Goal: Find contact information: Find contact information

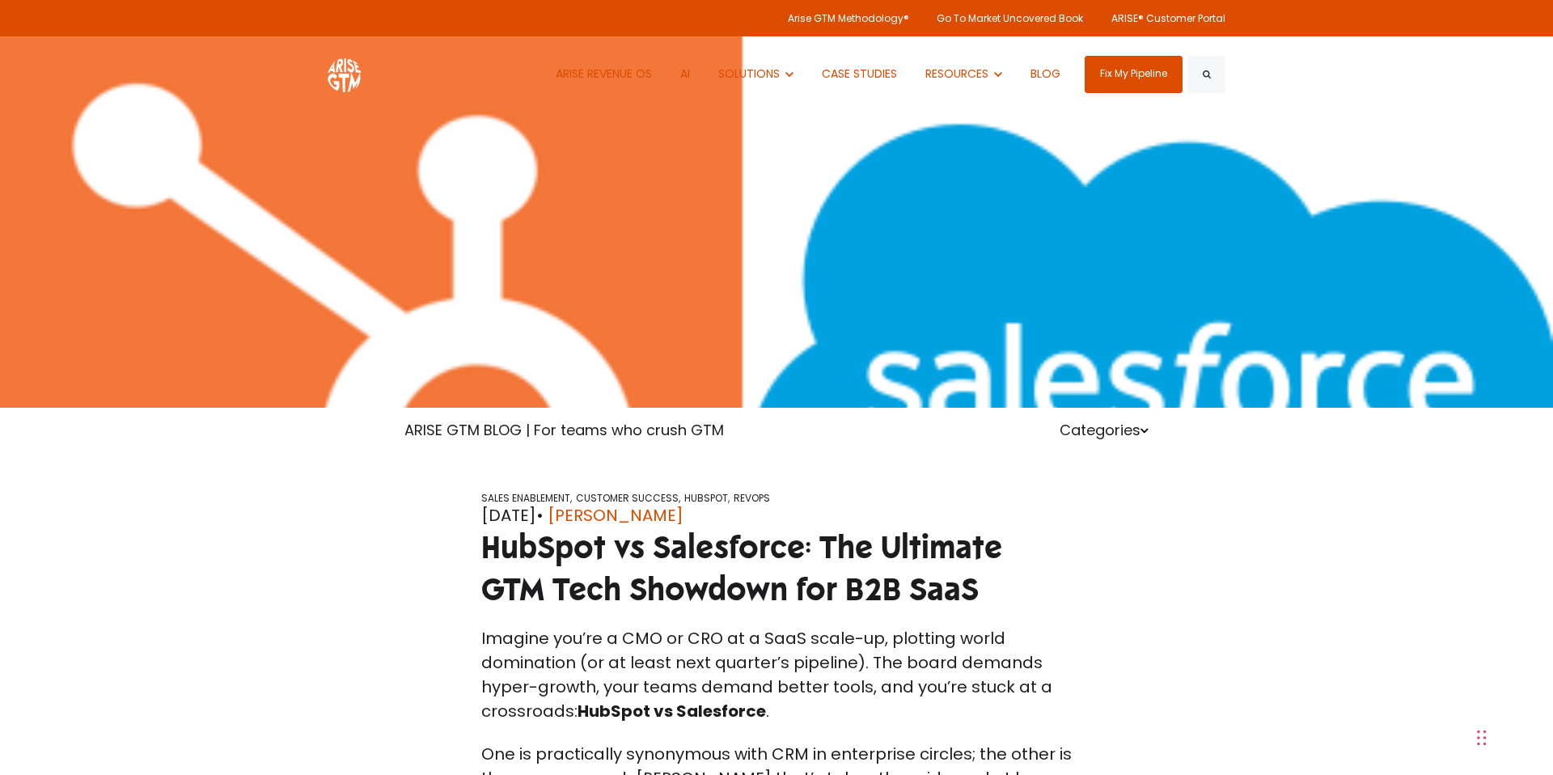
click at [248, 251] on div at bounding box center [776, 204] width 1553 height 408
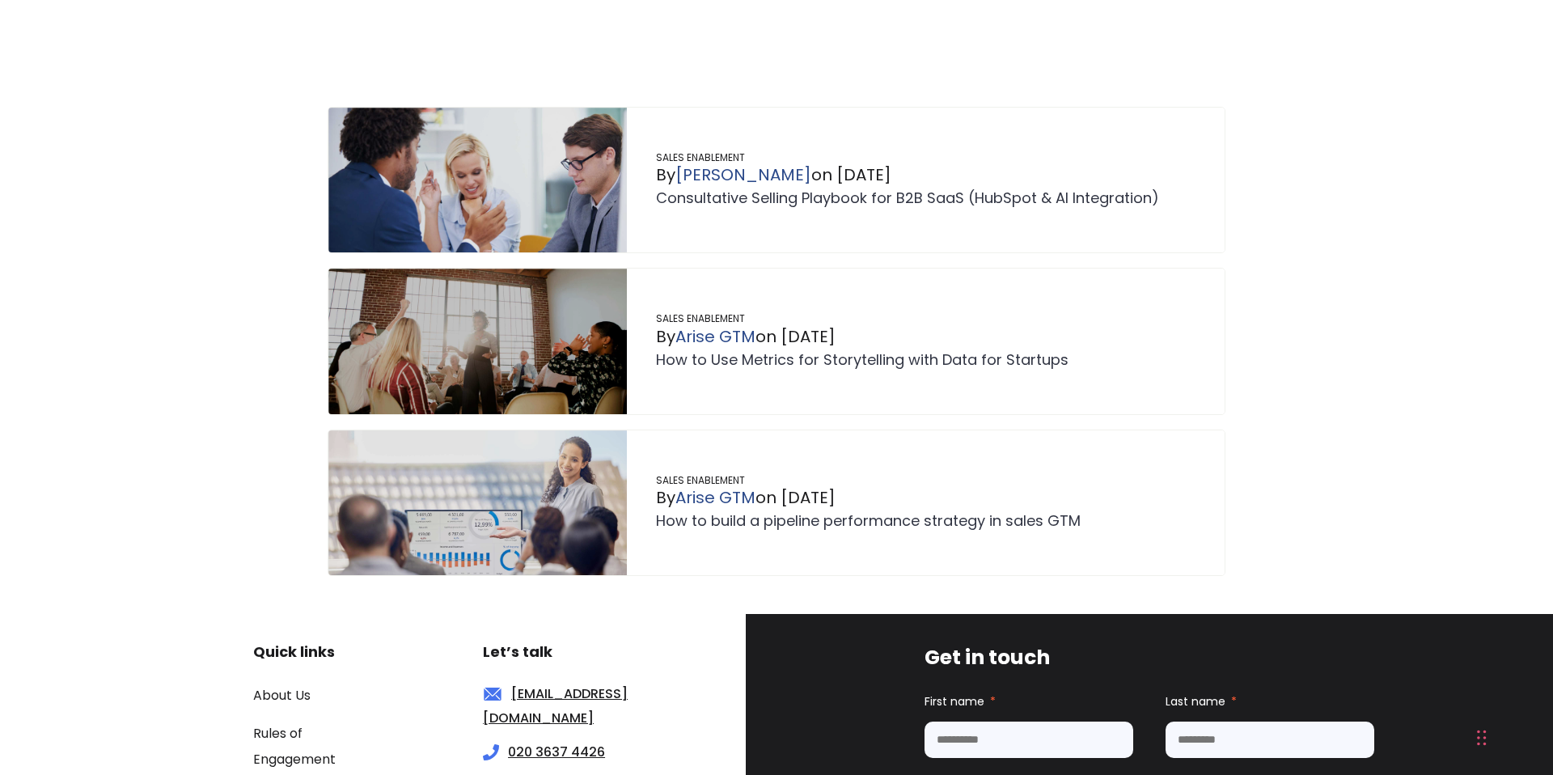
scroll to position [27250, 0]
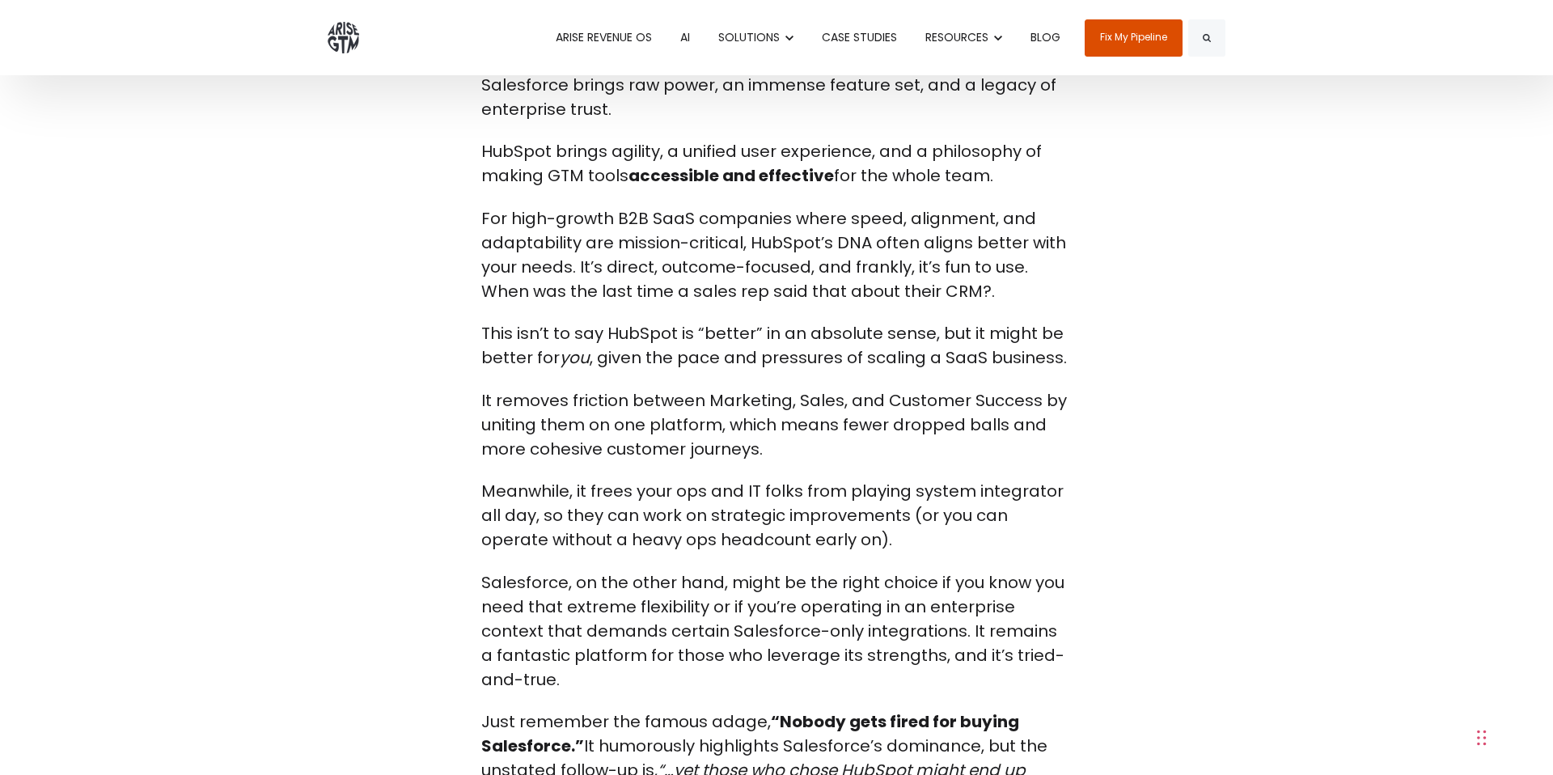
scroll to position [25601, 0]
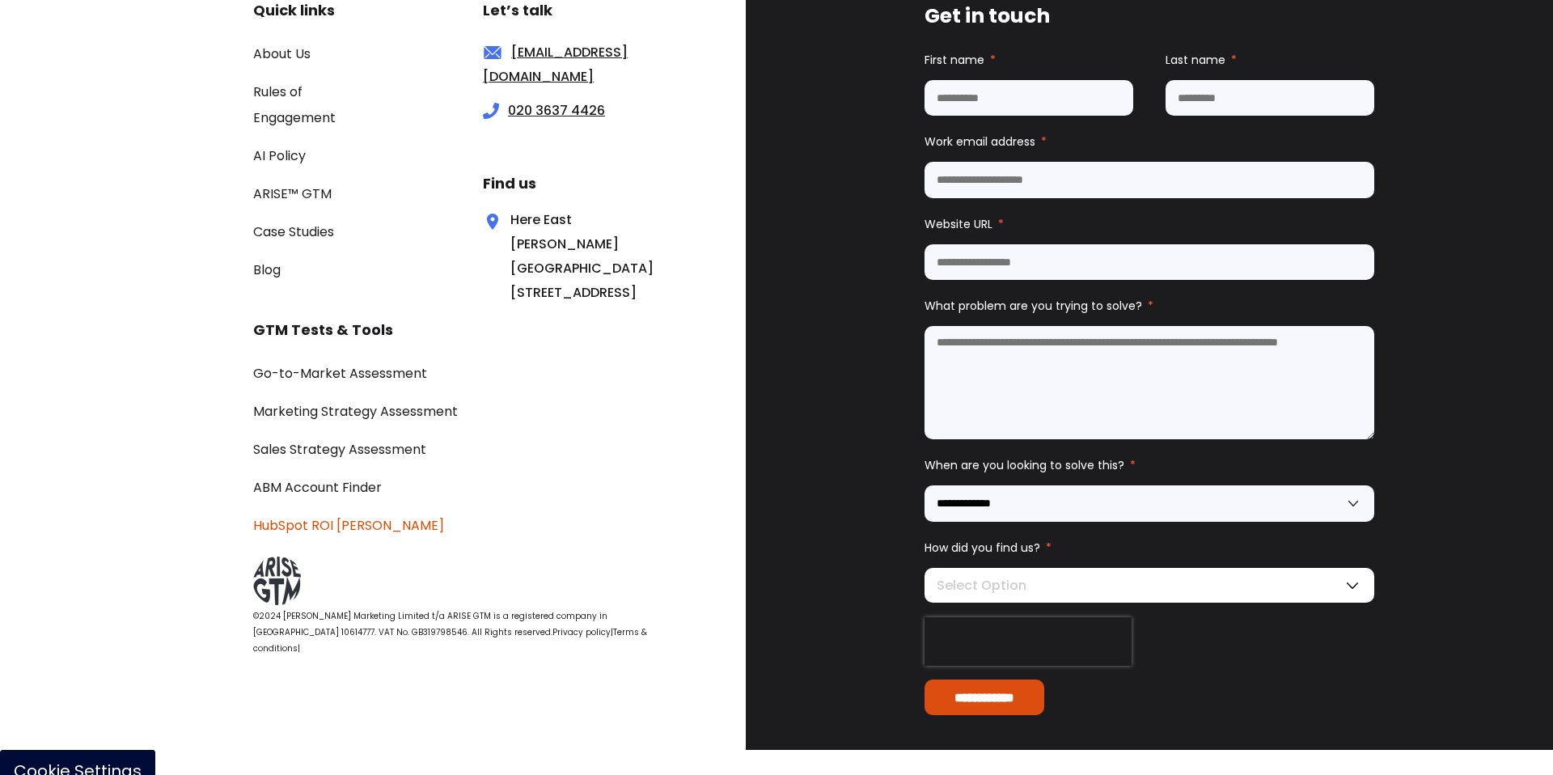
scroll to position [5522, 0]
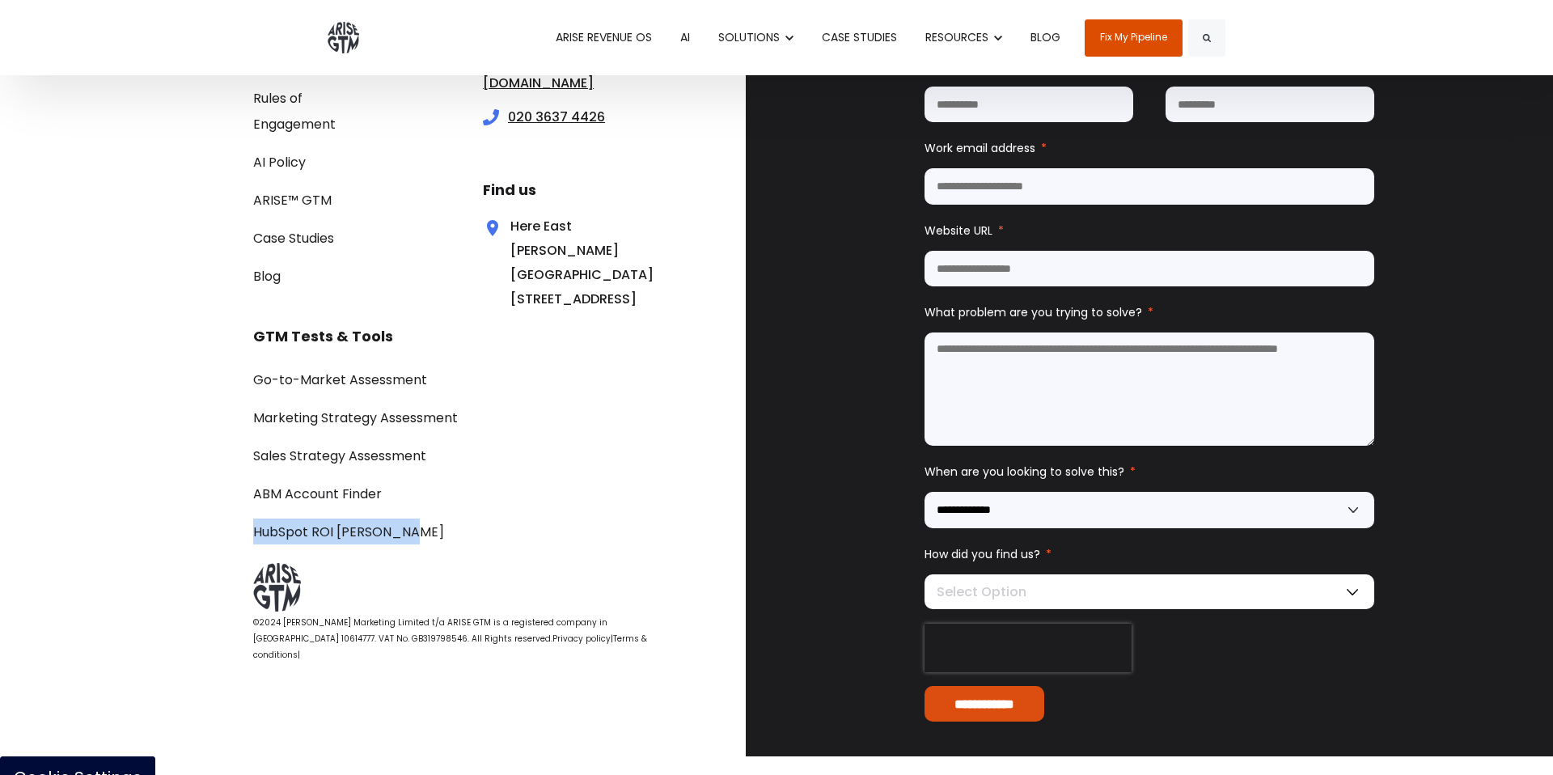
drag, startPoint x: 328, startPoint y: 562, endPoint x: 629, endPoint y: 569, distance: 301.8
click at [631, 544] on div "Go-to-Market Assessment Marketing Strategy Assessment Sales Strategy Assessment…" at bounding box center [461, 455] width 416 height 178
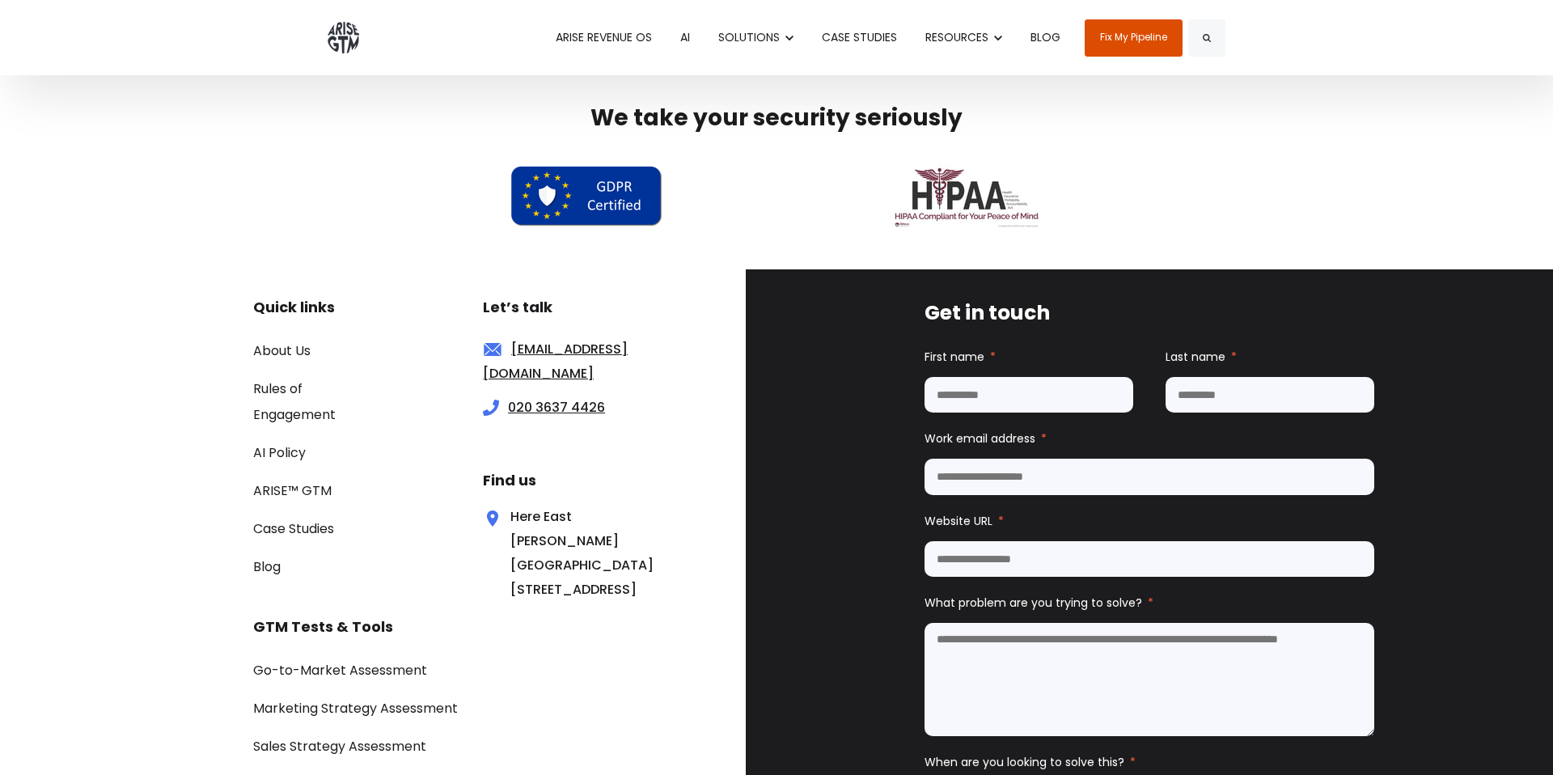
scroll to position [5068, 0]
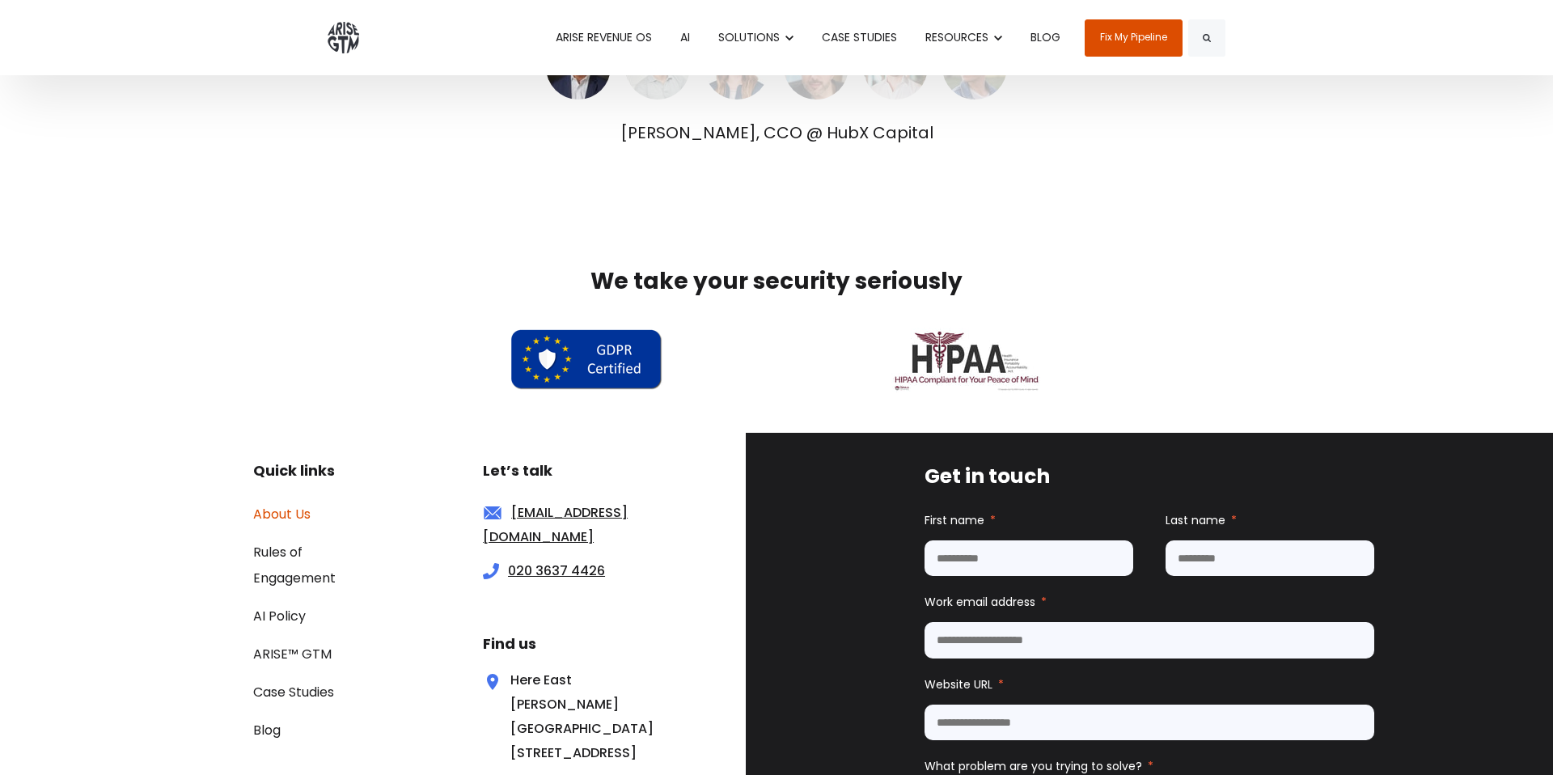
click at [270, 518] on link "About Us" at bounding box center [281, 514] width 57 height 19
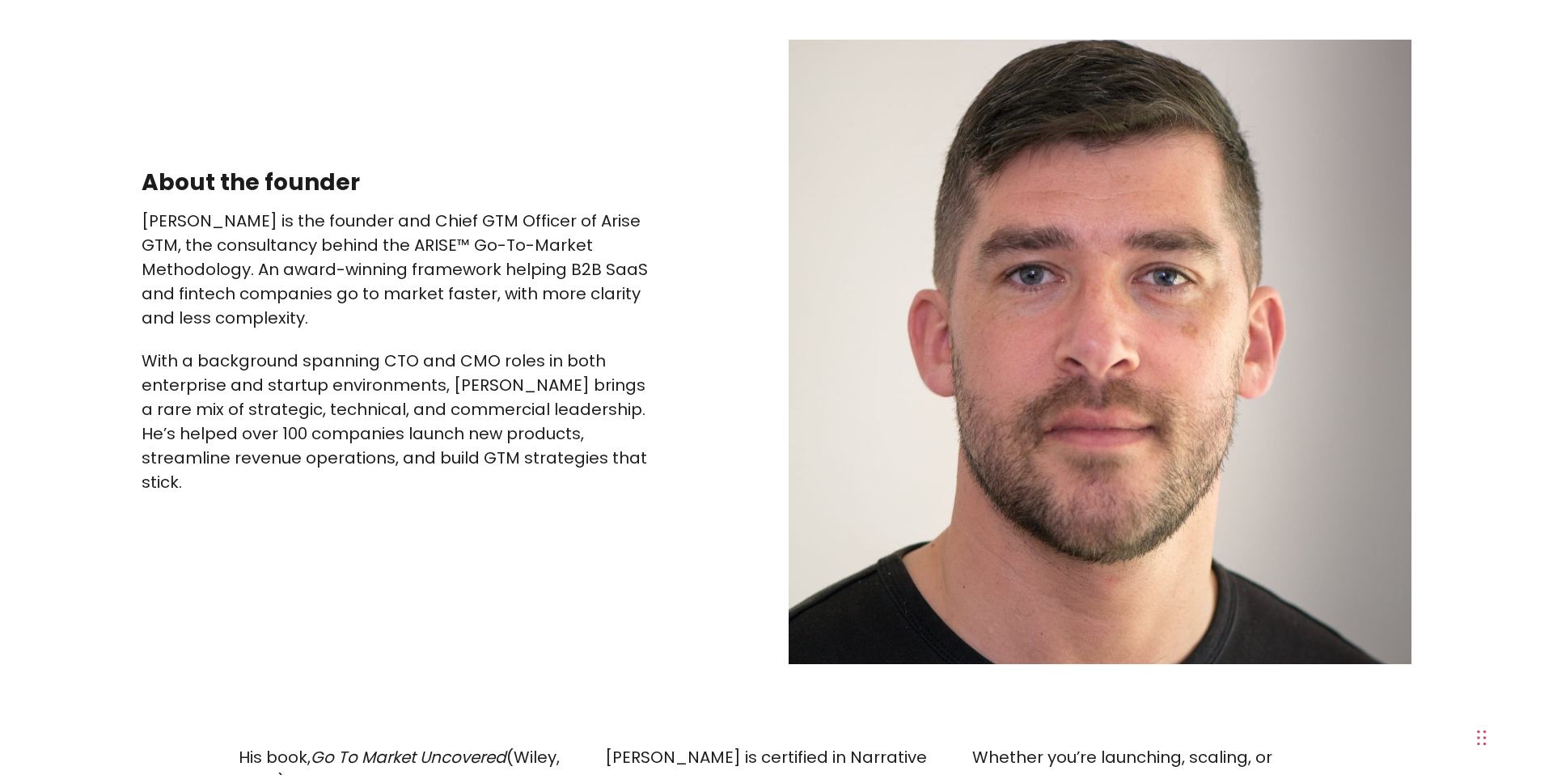
scroll to position [1896, 0]
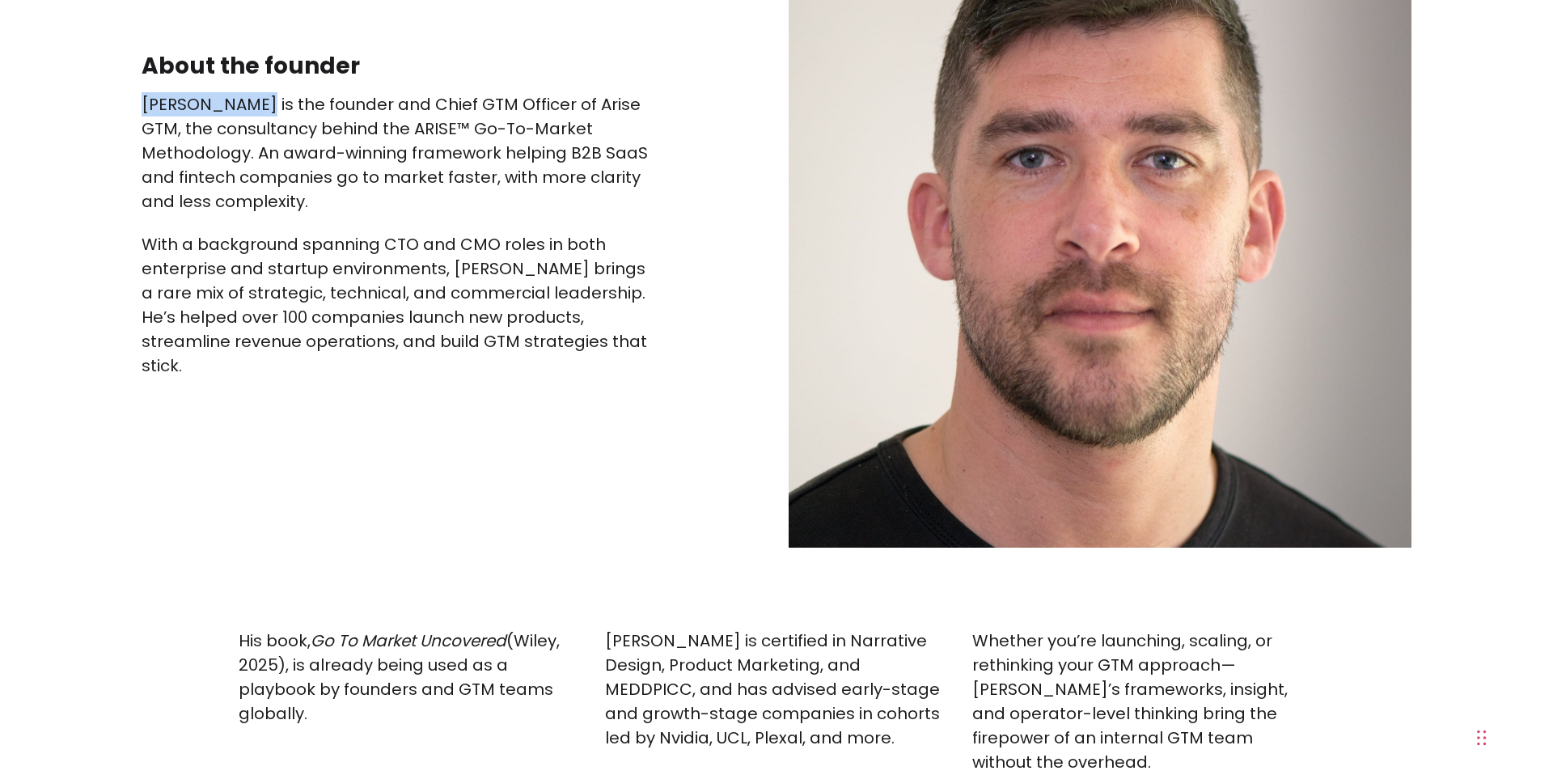
drag, startPoint x: 137, startPoint y: 116, endPoint x: 240, endPoint y: 114, distance: 102.7
click at [243, 113] on div "About the founder Paul Sullivan is the founder and Chief GTM Officer of Arise G…" at bounding box center [398, 235] width 539 height 369
copy p "Paul Sullivan"
